Goal: Task Accomplishment & Management: Complete application form

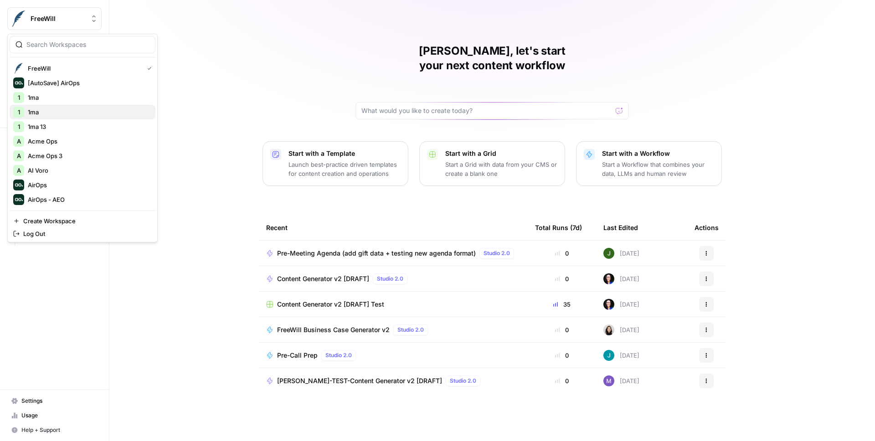
click at [53, 112] on span "1ma" at bounding box center [88, 112] width 120 height 9
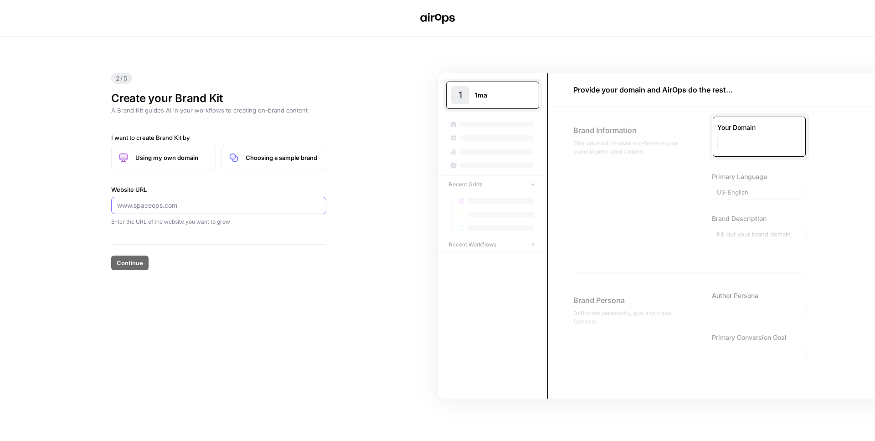
click at [175, 210] on input "Website URL" at bounding box center [218, 205] width 203 height 9
type input "1"
type input "g"
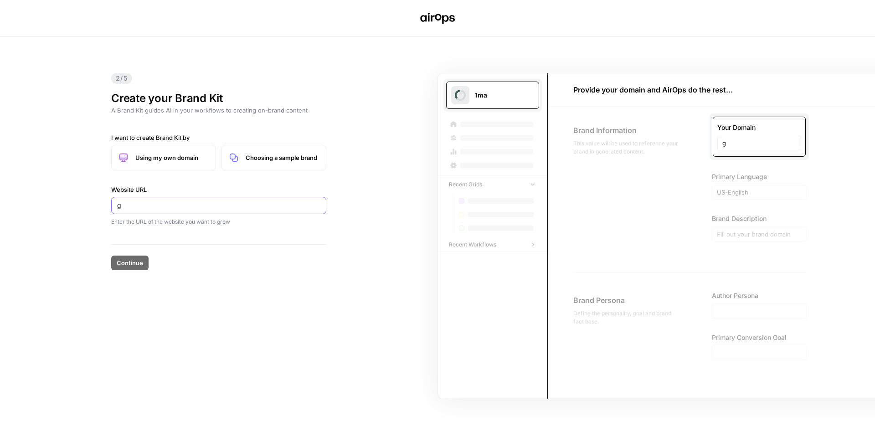
type input "go"
type input "goo"
type input "goog"
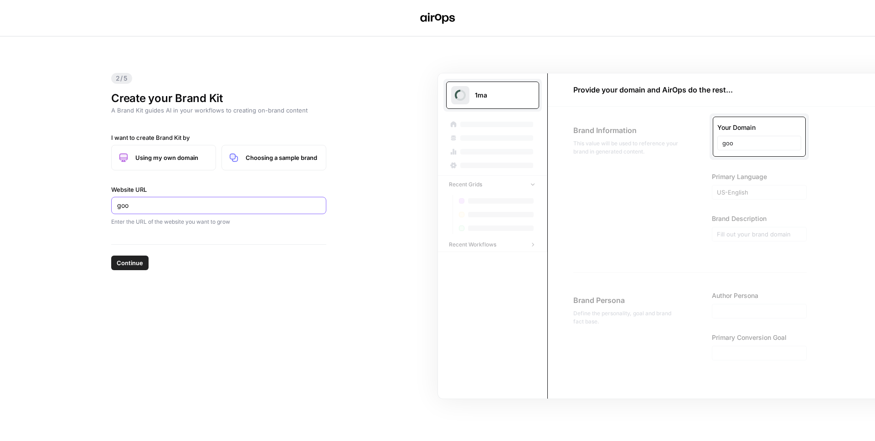
type input "goog"
type input "googl"
type input "google"
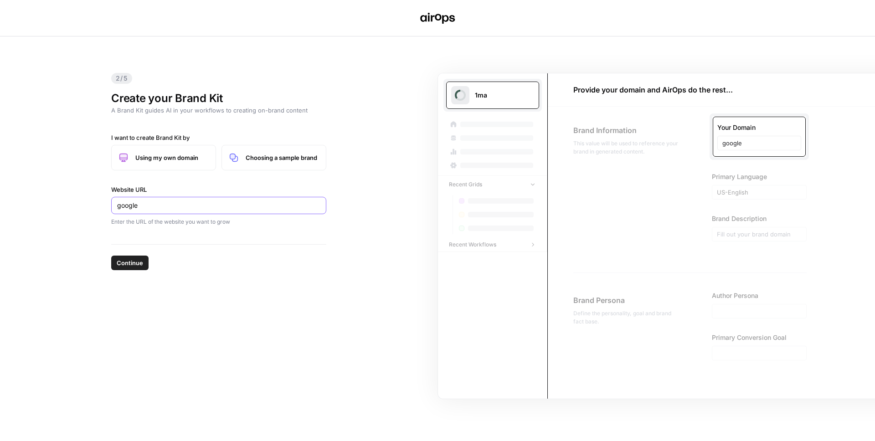
type input "google."
type input "google.c"
type input "google.co"
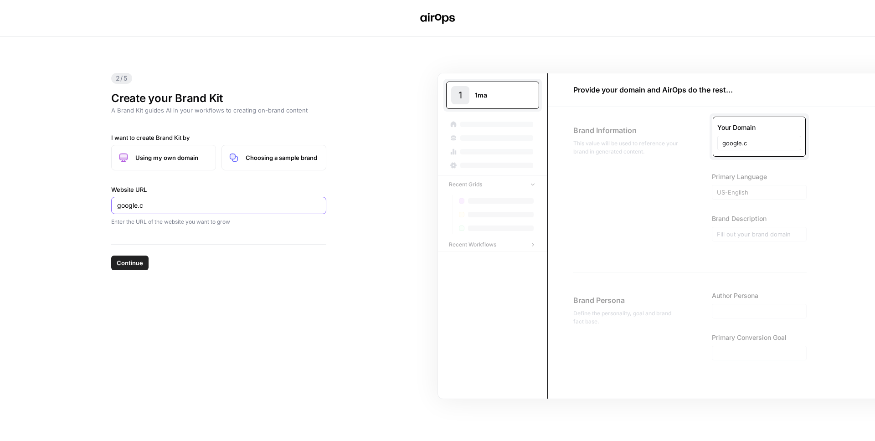
type input "google.co"
type input "google.com"
type input "v"
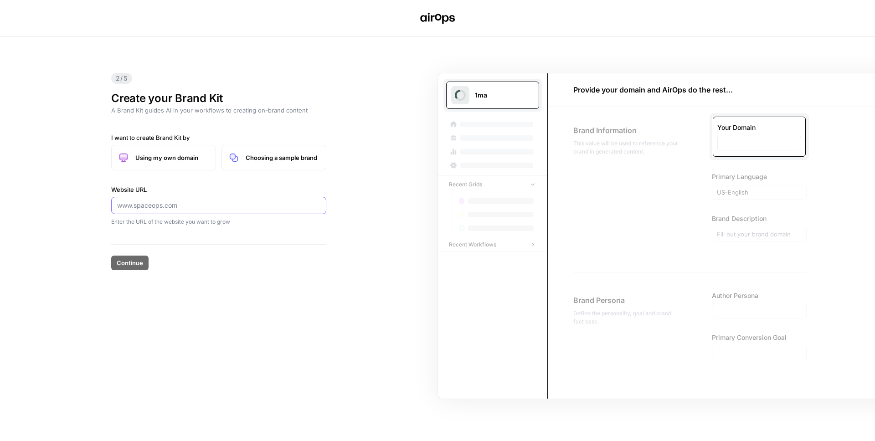
type input "c"
type input "co"
type input "cor"
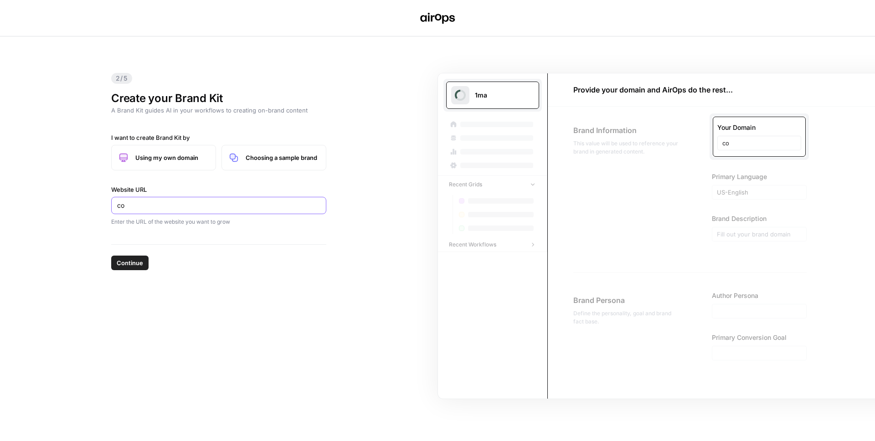
type input "cor"
type input "core"
type input "cor"
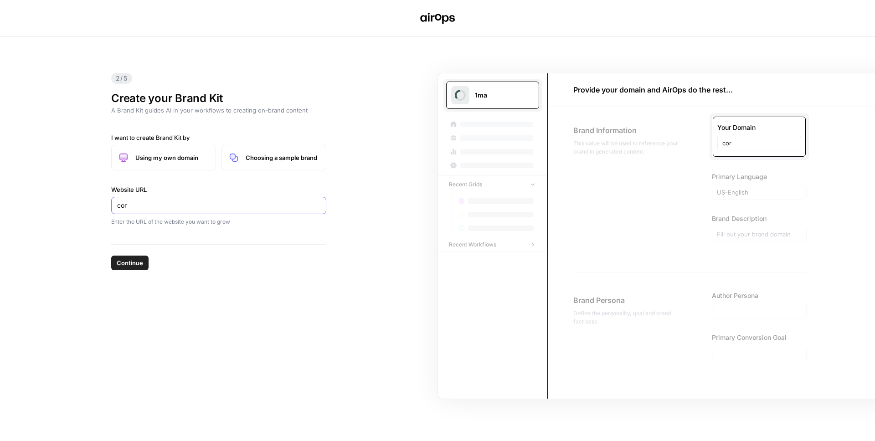
type input "cory"
type input "coryv"
type input "coryvo"
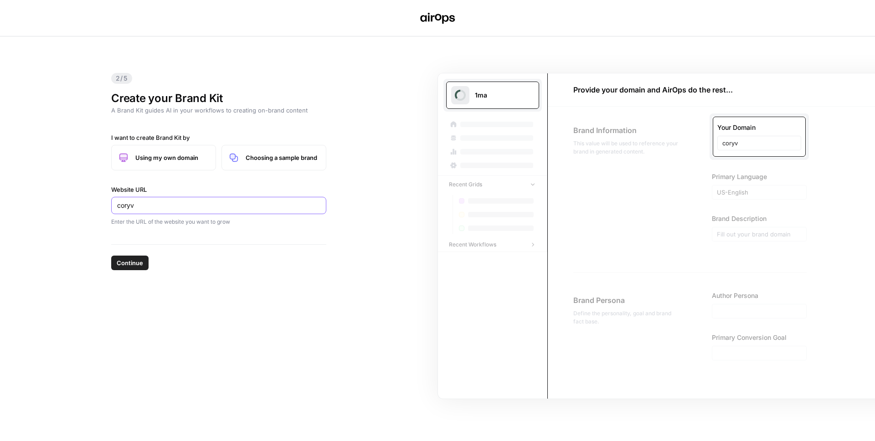
type input "coryvo"
type input "coryvog"
type input "coryvoge"
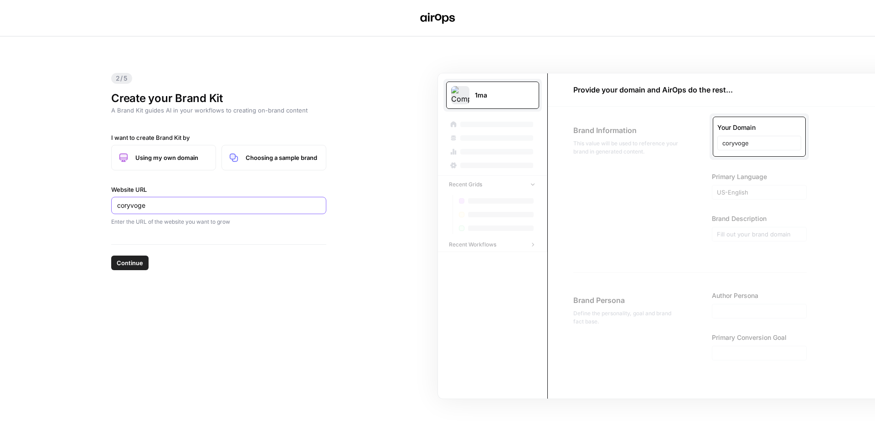
type input "coryvogel"
type input "coryvogel."
type input "coryvogel.c"
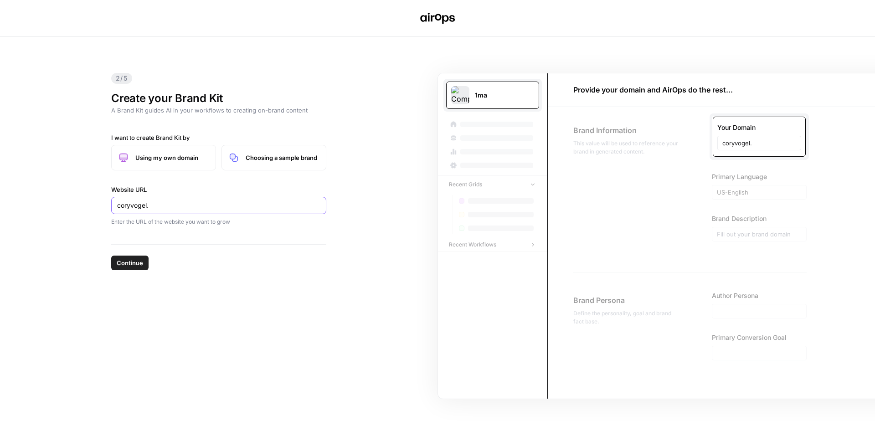
type input "coryvogel.c"
type input "coryvogel.co"
type input "coryvogel.com"
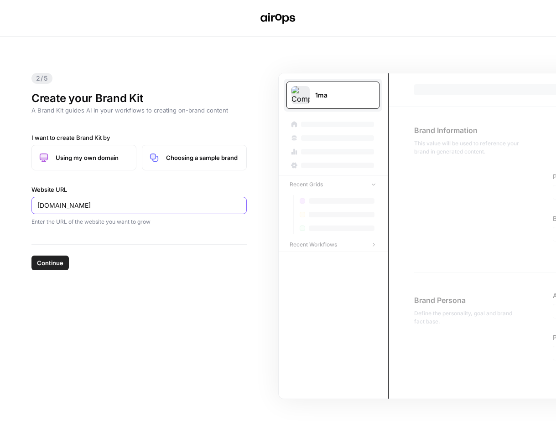
click at [147, 201] on input "coryvogel.com" at bounding box center [138, 205] width 203 height 9
type input "coryvogel.co"
type input "coryvogel.com"
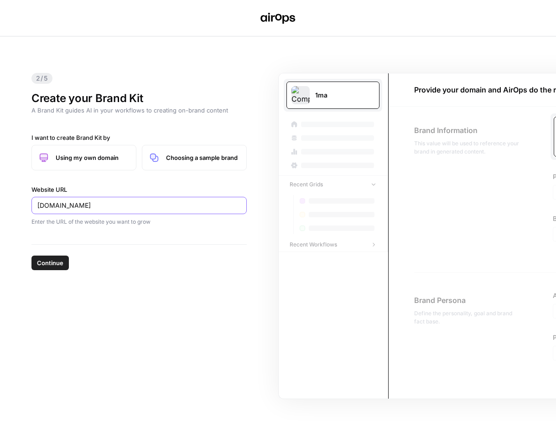
type input "coryvogel.co"
type input "coryvogel.com"
type input "coryvogel.com,"
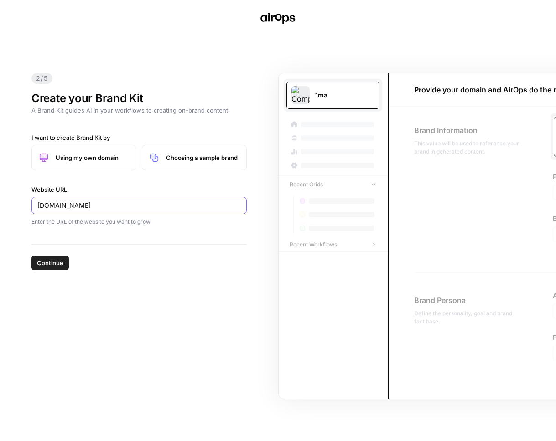
type input "coryvogel.com,"
type input "coryvogel.com"
click at [115, 208] on input "coryvogel.com" at bounding box center [138, 205] width 203 height 9
click at [304, 92] on icon at bounding box center [304, 91] width 5 height 5
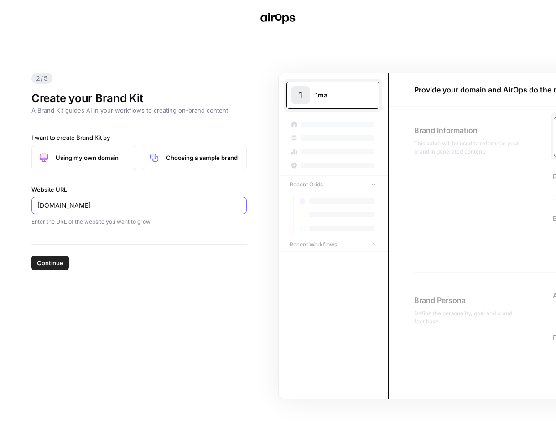
click at [129, 204] on input "coryvogel.com" at bounding box center [138, 205] width 203 height 9
type input "c"
type input "co"
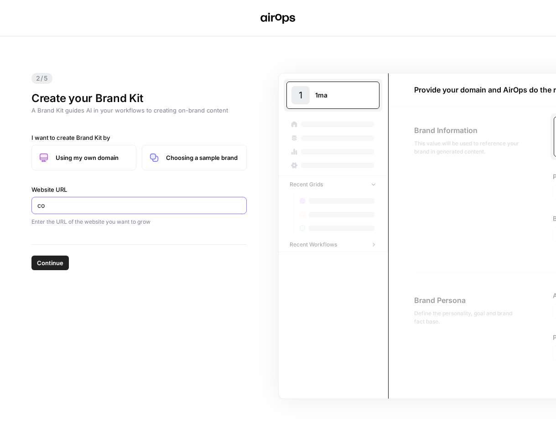
type input "cor"
type input "cory"
type input "coryv"
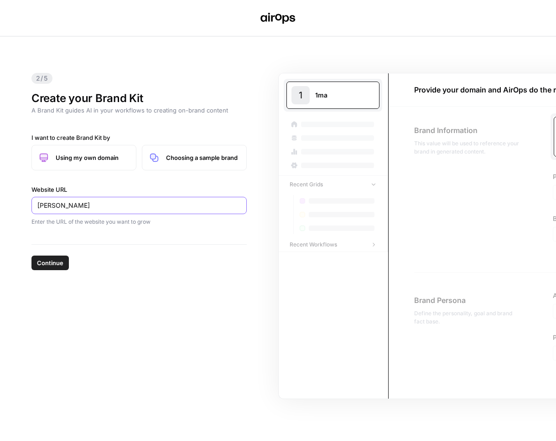
type input "coryv"
type input "coryvo"
type input "coryvog"
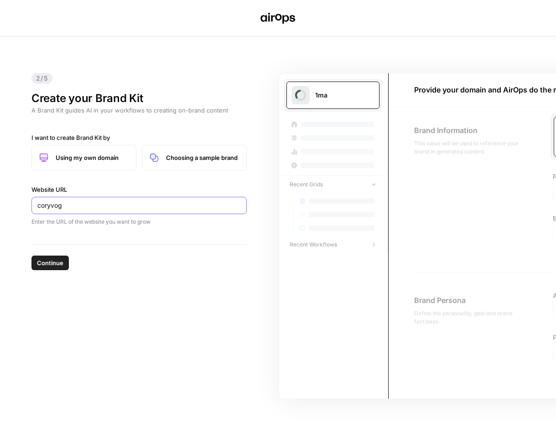
type input "coryvoge"
type input "coryvogel"
type input "coryvogel."
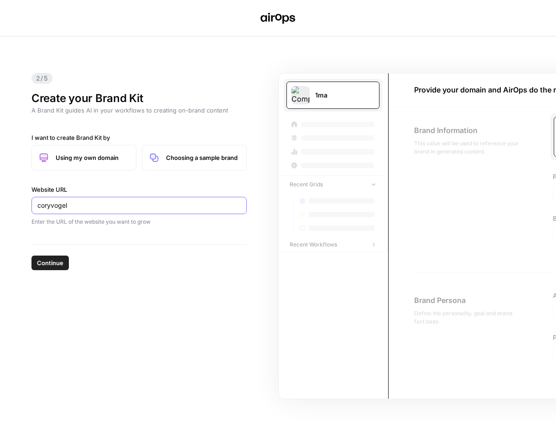
type input "coryvogel."
type input "coryvogel.c"
type input "coryvogel.co"
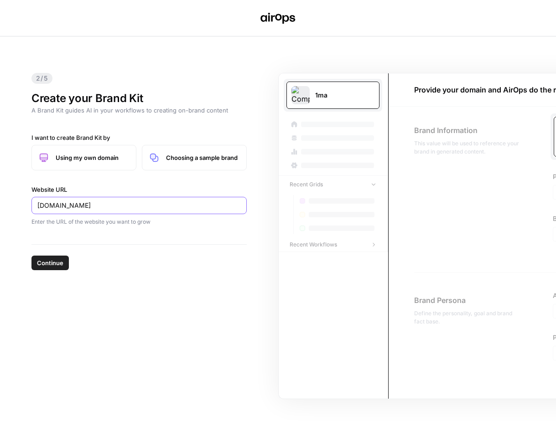
type input "coryvogel.com"
type input "n.com"
type input "no.com"
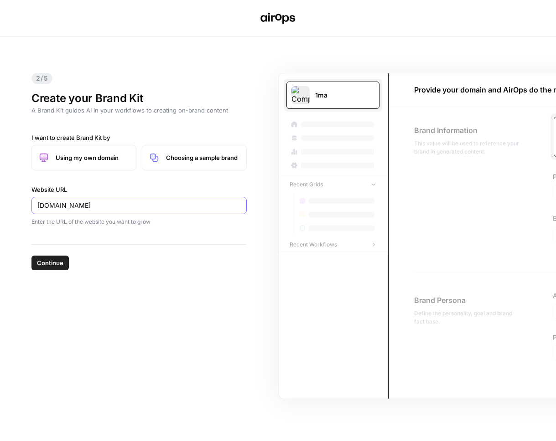
type input "no.com"
type input "not.com"
type input "note.com"
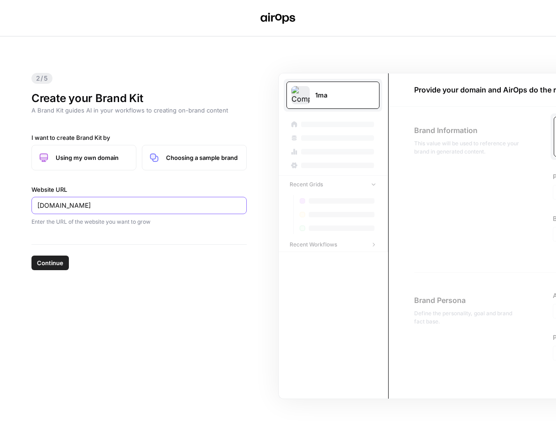
type input "notes.com"
